Goal: Find specific page/section: Find specific page/section

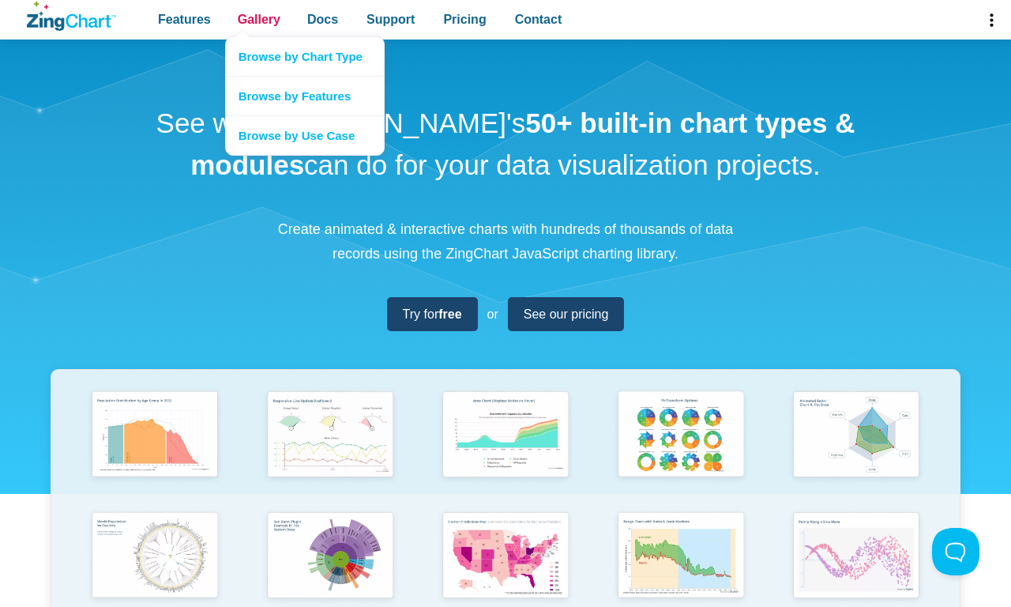
click at [258, 20] on span "Gallery" at bounding box center [259, 19] width 43 height 21
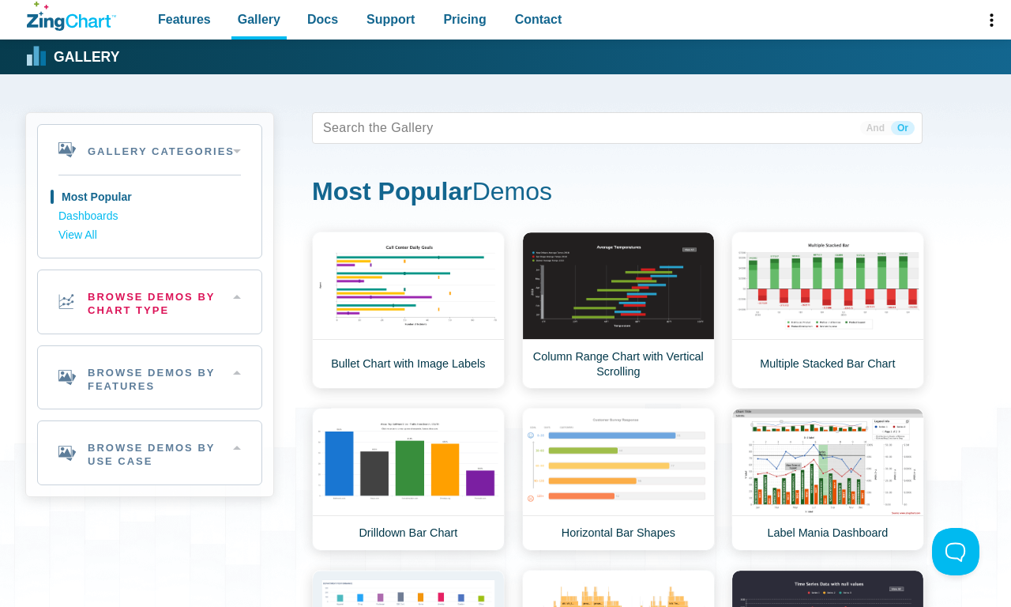
click at [149, 301] on h2 "Browse Demos By Chart Type" at bounding box center [150, 301] width 224 height 63
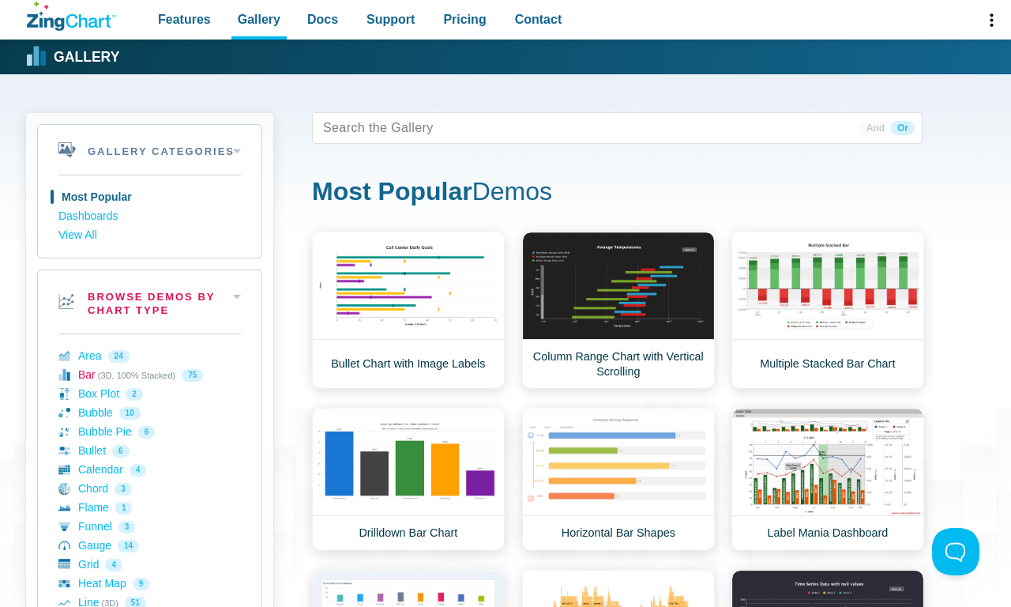
click at [149, 374] on link "Bar (3D, 100% Stacked) 75" at bounding box center [149, 375] width 182 height 19
